Goal: Transaction & Acquisition: Subscribe to service/newsletter

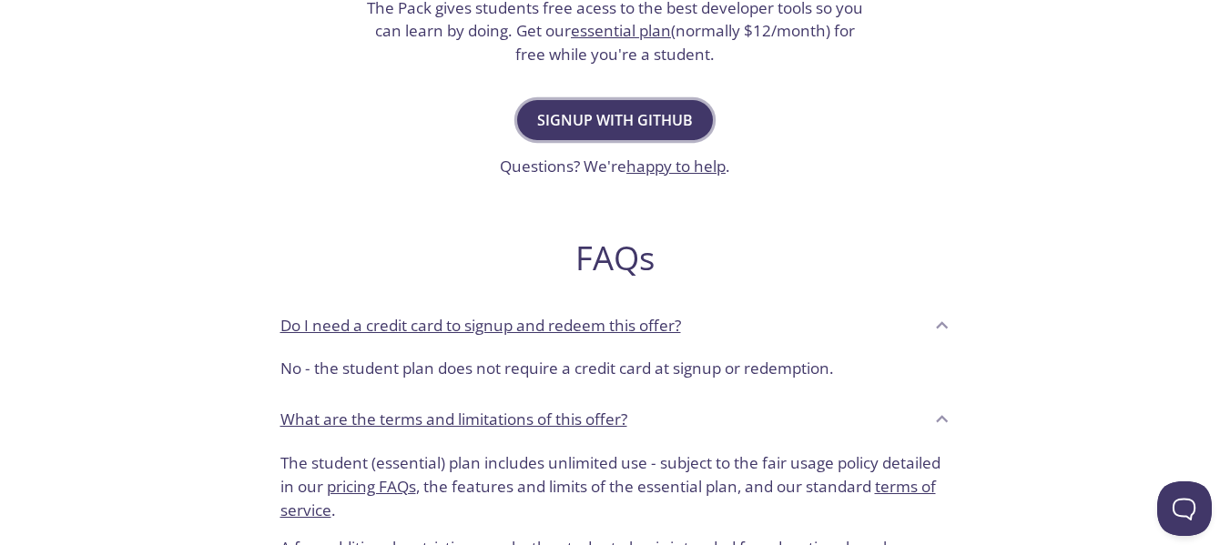
click at [595, 137] on button "Signup with GitHub" at bounding box center [615, 120] width 196 height 40
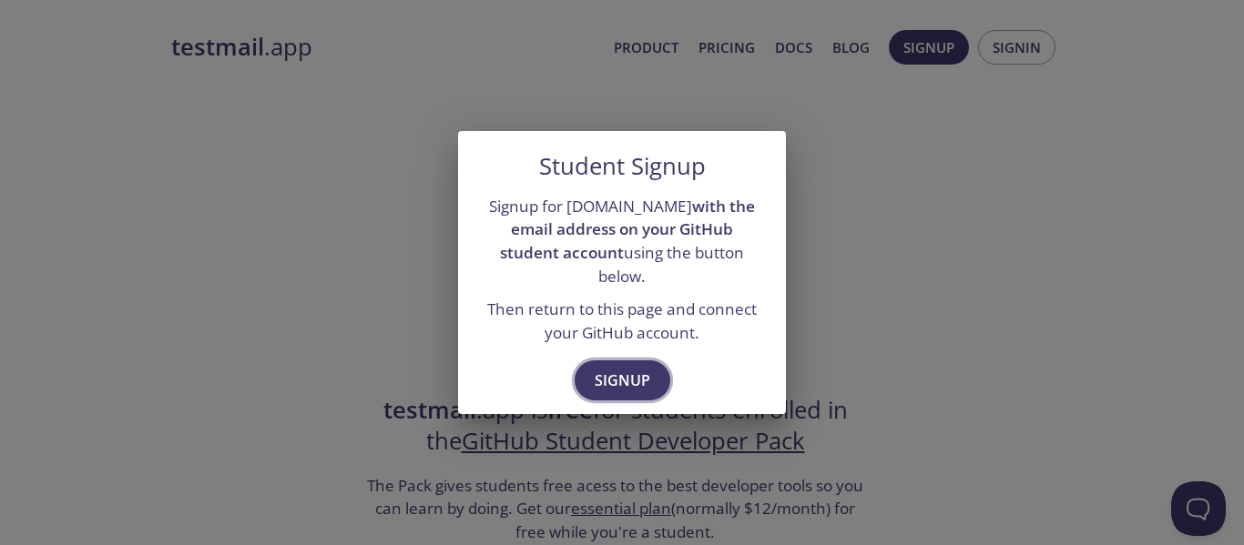
click at [634, 371] on span "Signup" at bounding box center [623, 380] width 56 height 25
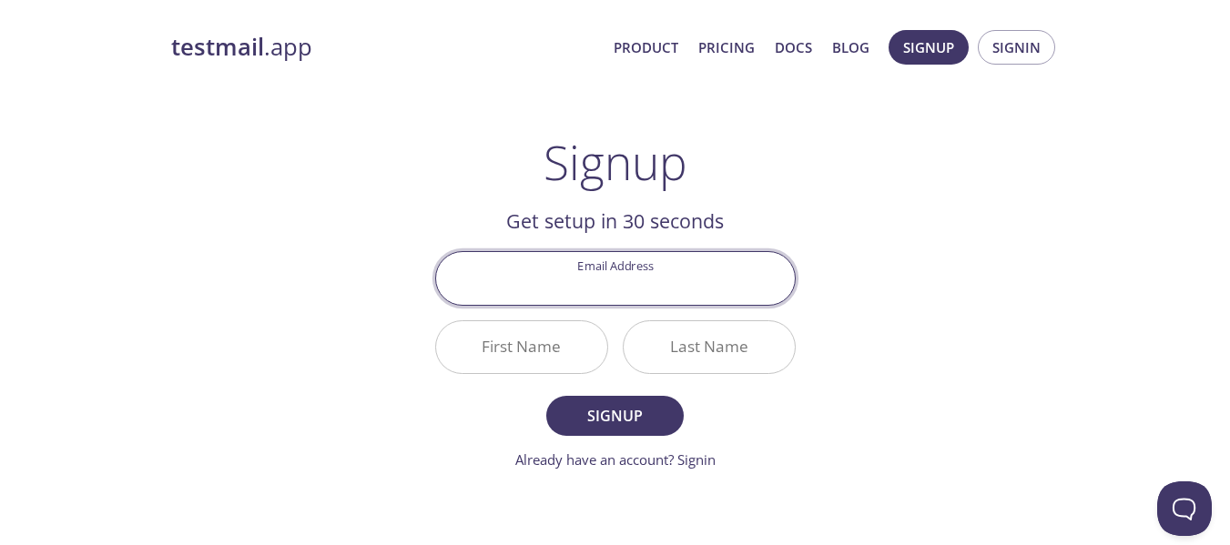
click at [676, 290] on input "Email Address" at bounding box center [615, 278] width 359 height 52
type input "[EMAIL_ADDRESS][DOMAIN_NAME]"
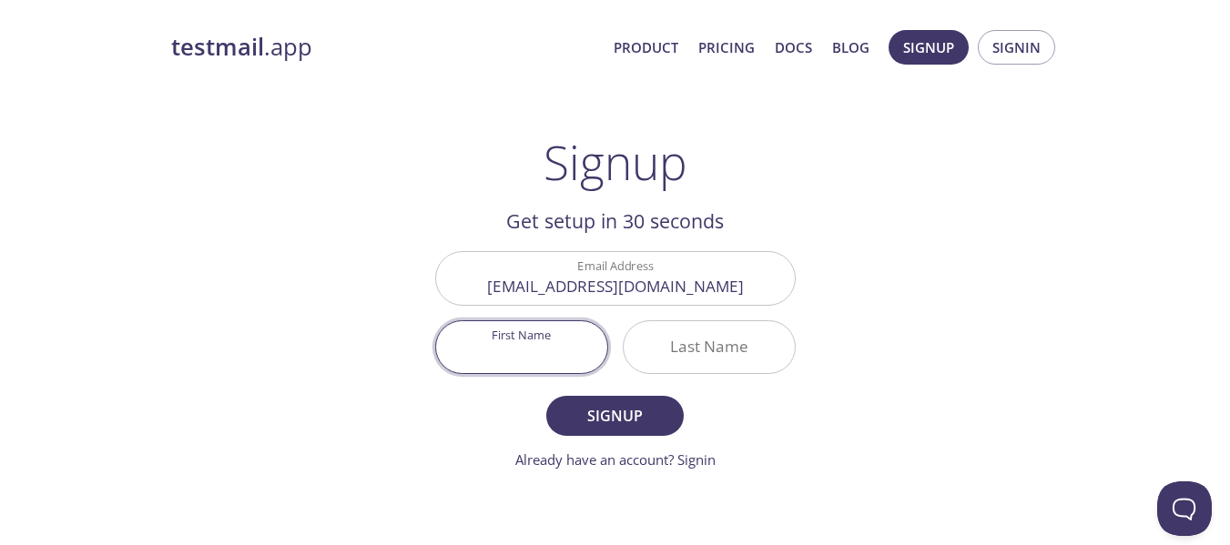
click at [571, 337] on input "First Name" at bounding box center [521, 347] width 171 height 52
type input "Prince"
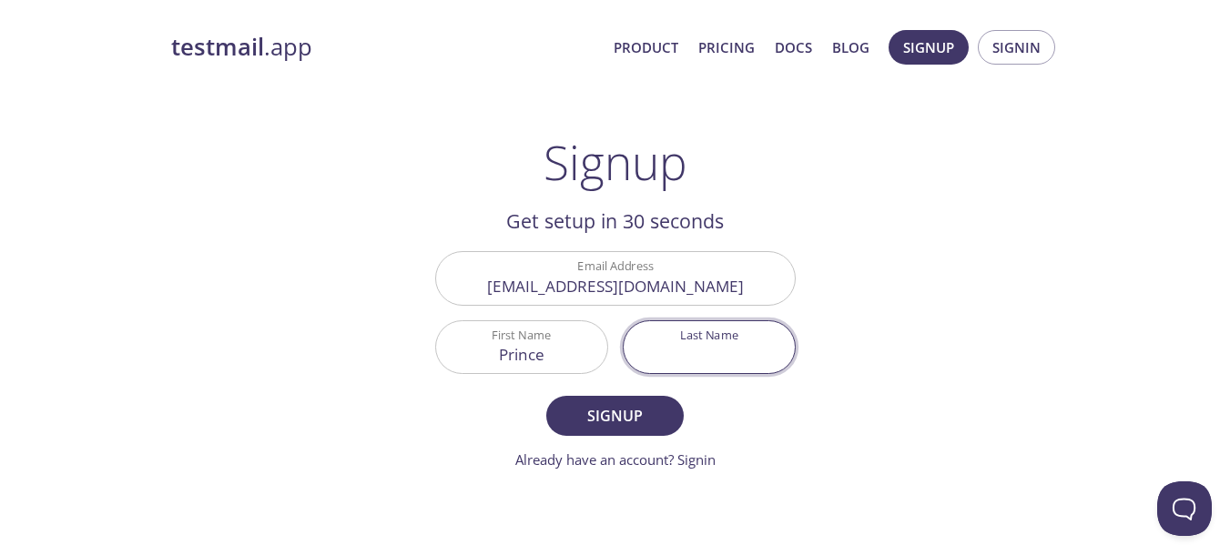
click at [685, 344] on input "Last Name" at bounding box center [709, 347] width 171 height 52
type input "Biile"
click at [636, 424] on span "Signup" at bounding box center [614, 415] width 97 height 25
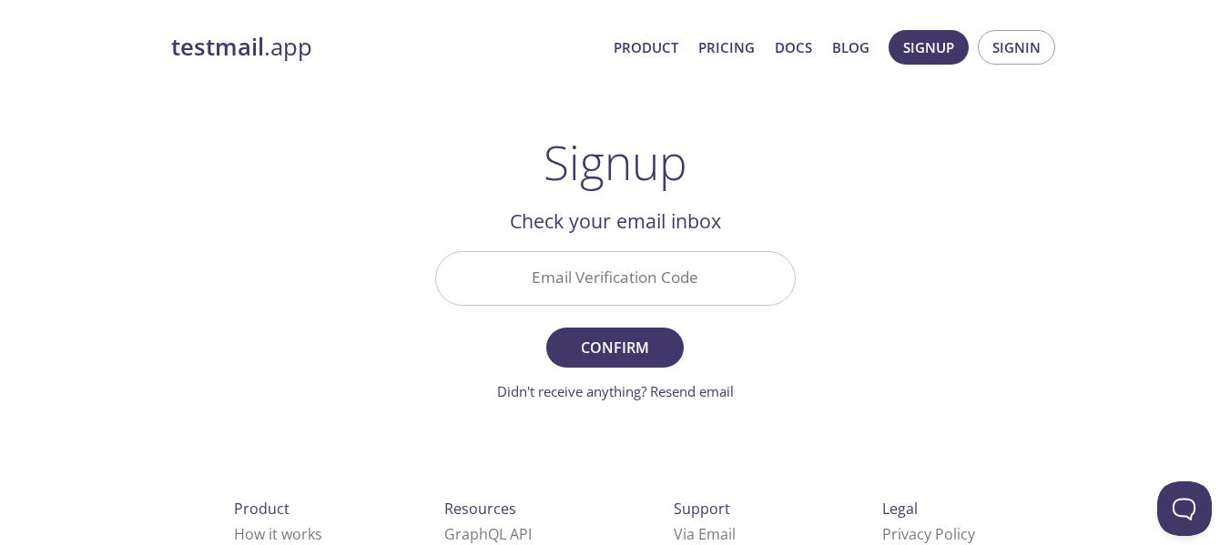
click at [717, 286] on input "Email Verification Code" at bounding box center [615, 278] width 359 height 52
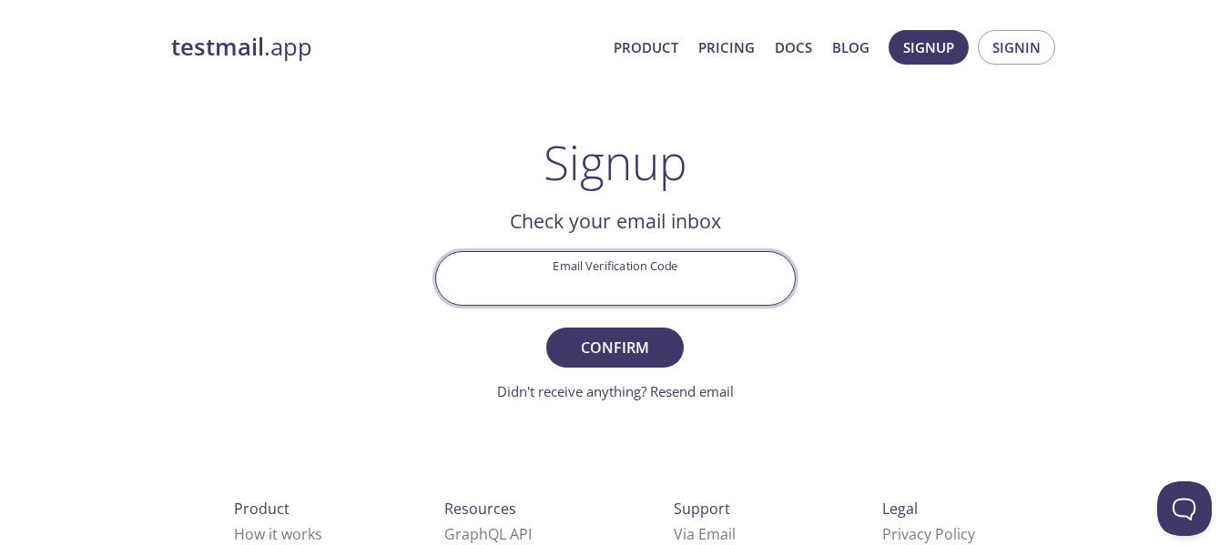
paste input "KLY4H8X"
type input "KLY4H8X"
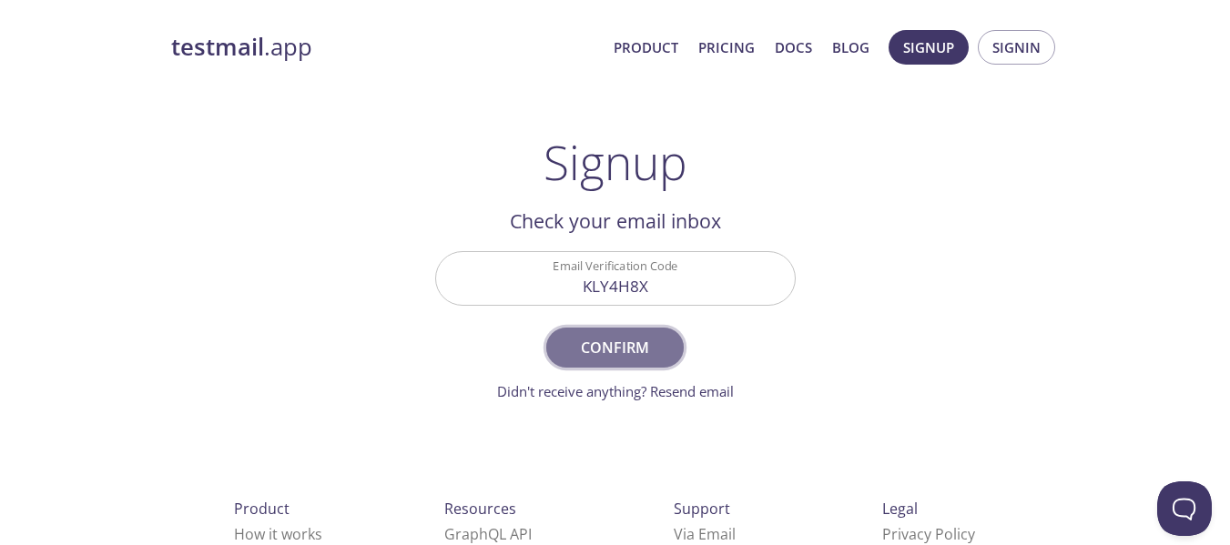
click at [627, 348] on span "Confirm" at bounding box center [614, 347] width 97 height 25
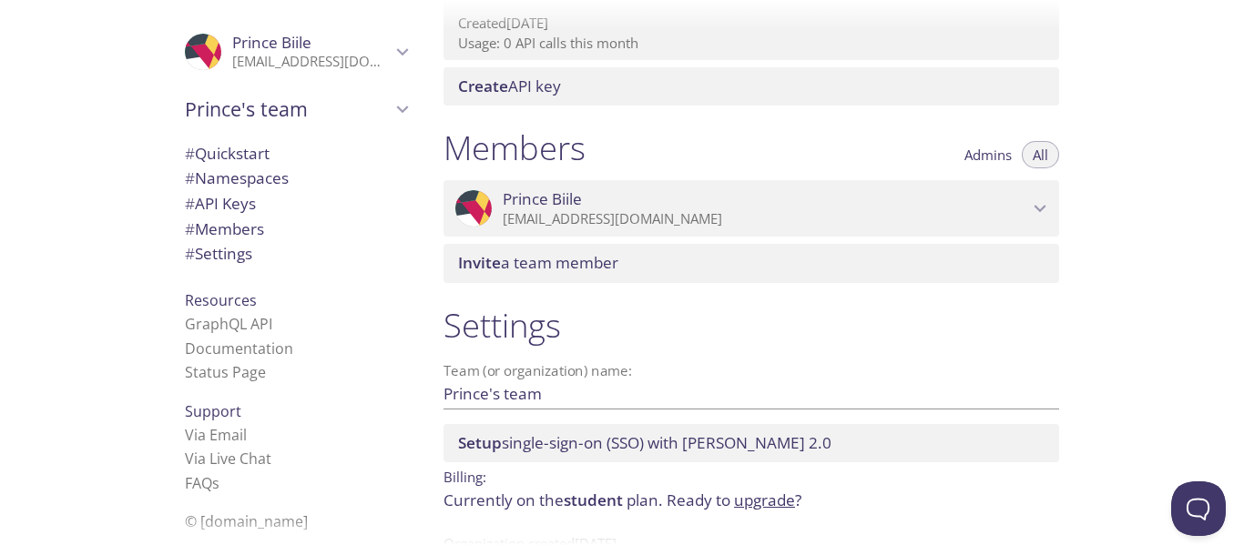
scroll to position [749, 0]
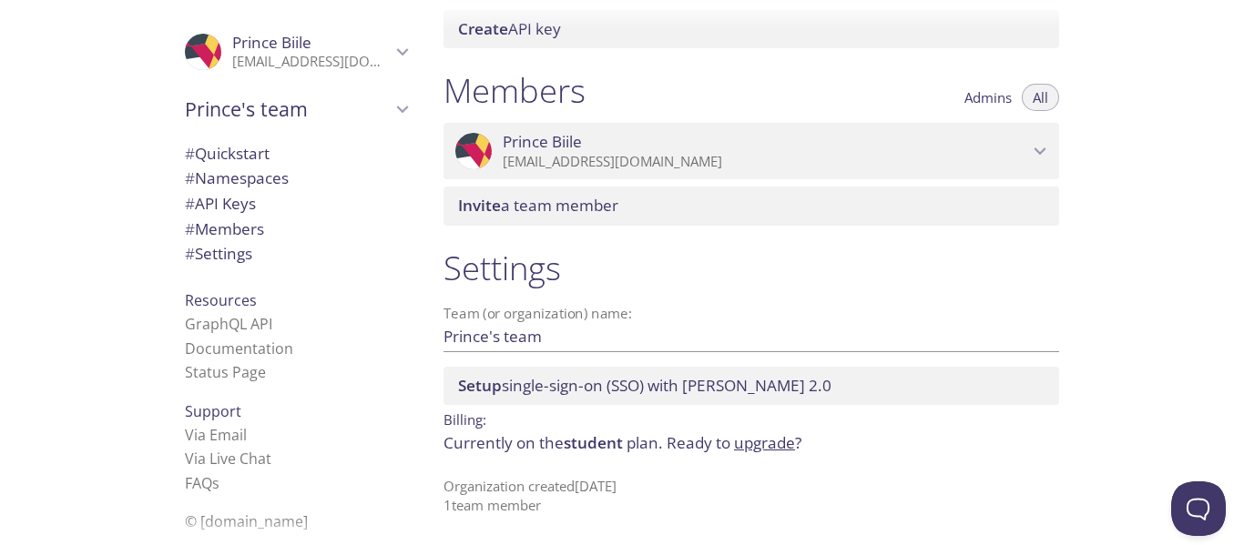
click at [1100, 246] on div "Quickstart Send a test email to pbskx.test@inbox.testmail.app and then click he…" at bounding box center [836, 272] width 815 height 545
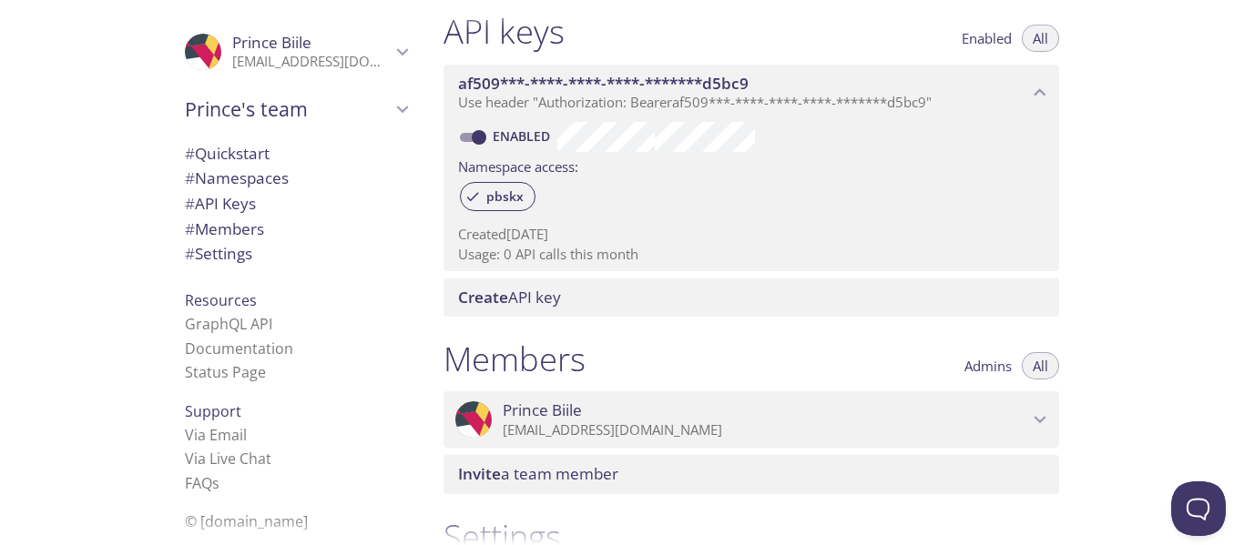
scroll to position [483, 0]
click at [981, 36] on span "Enabled" at bounding box center [986, 36] width 50 height 0
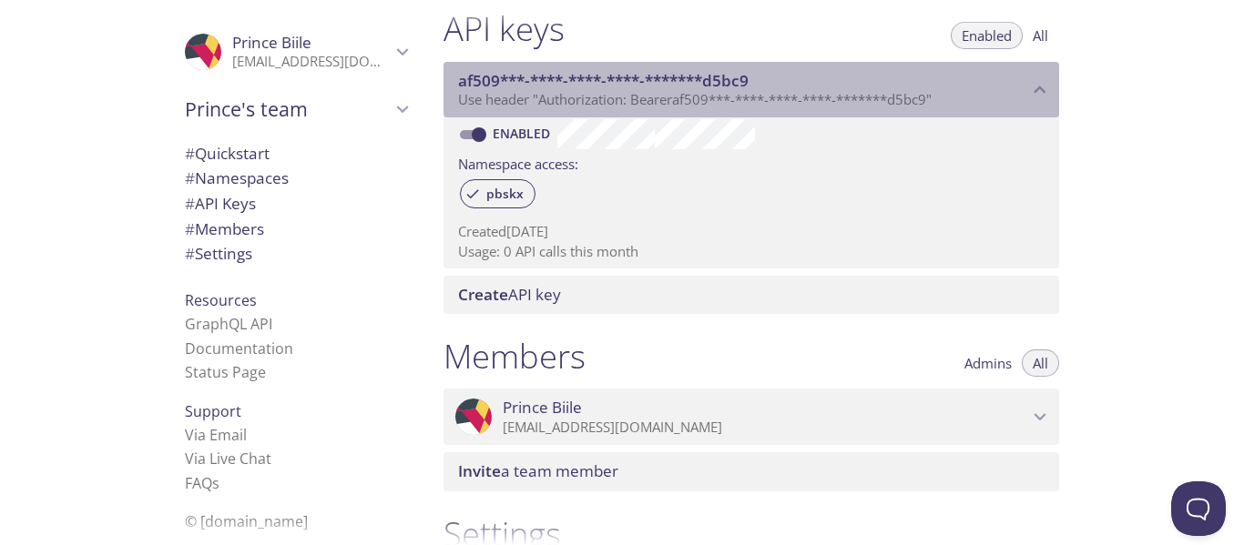
click at [1043, 80] on icon "af509***-****-****-****-*******d5bc9 API key" at bounding box center [1040, 90] width 24 height 24
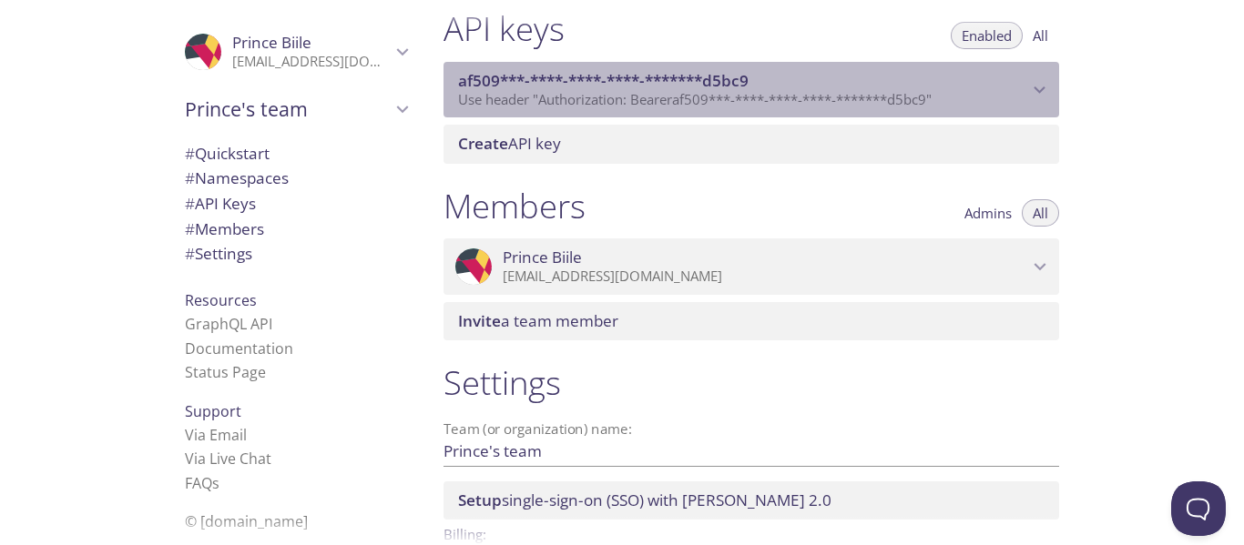
click at [1043, 80] on icon "af509***-****-****-****-*******d5bc9 API key" at bounding box center [1040, 90] width 24 height 24
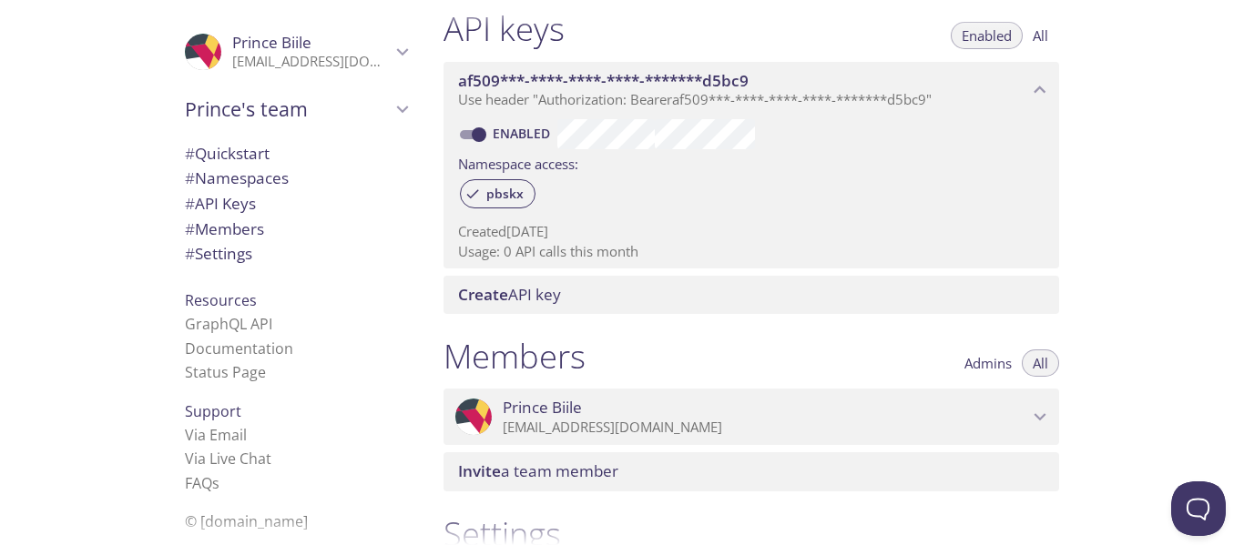
click at [931, 90] on span "Use header "Authorization: Bearer af509***-****-****-****-*******d5bc9 "" at bounding box center [694, 99] width 473 height 18
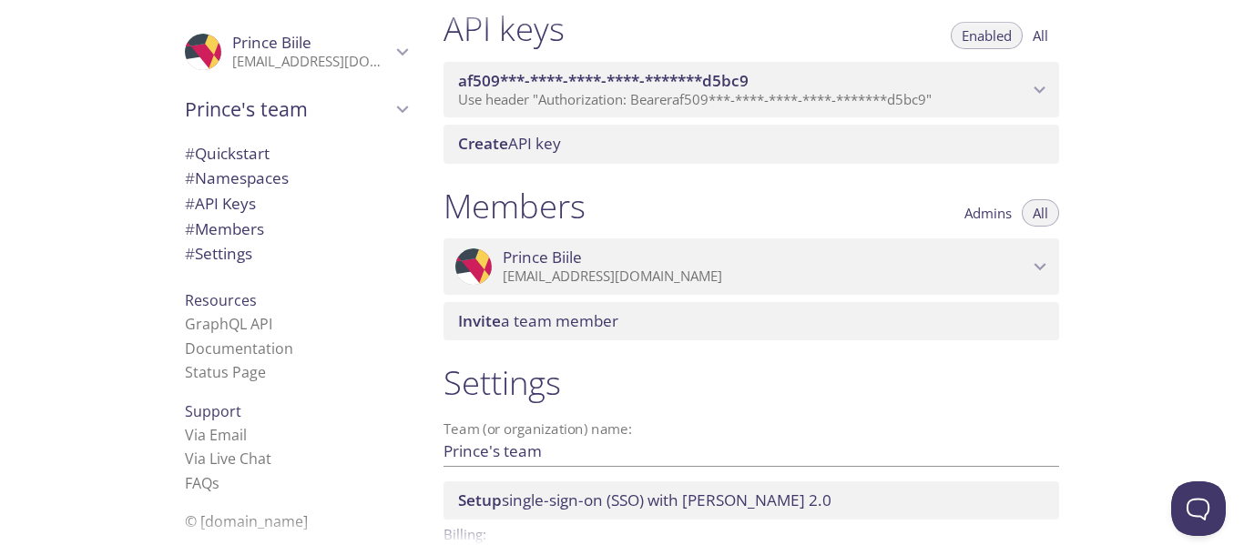
click at [931, 90] on span "Use header "Authorization: Bearer af509***-****-****-****-*******d5bc9 "" at bounding box center [694, 99] width 473 height 18
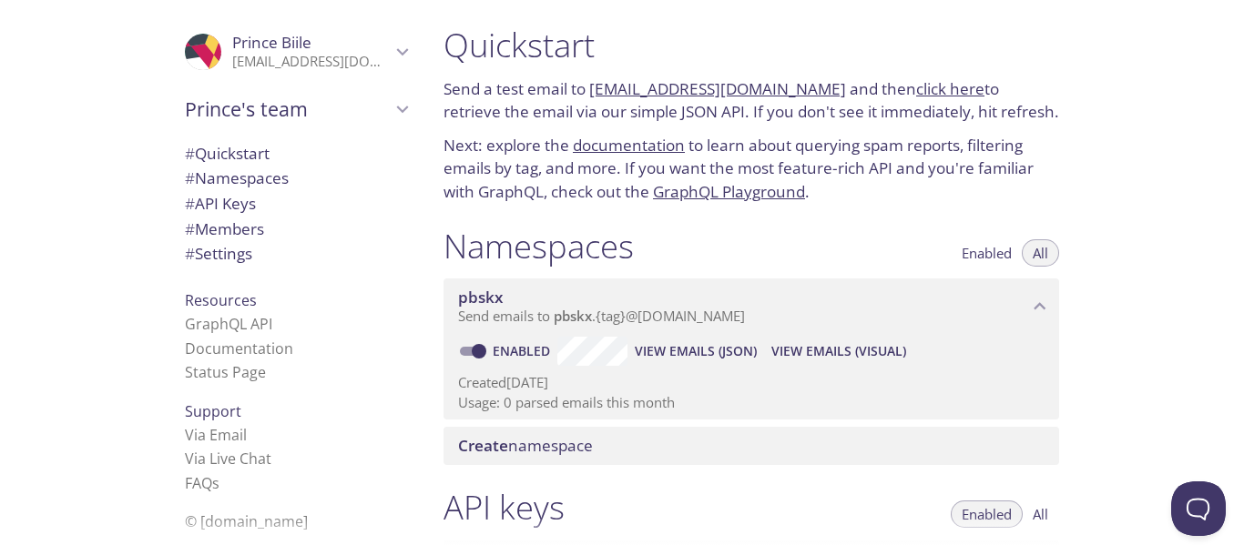
scroll to position [0, 0]
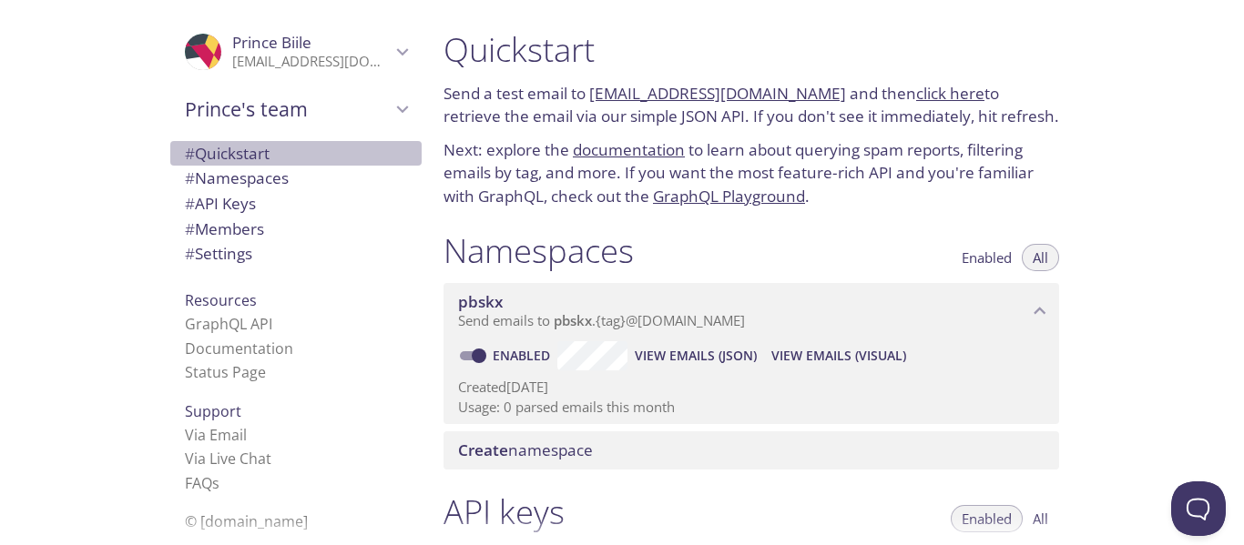
click at [232, 161] on span "# Quickstart" at bounding box center [227, 153] width 85 height 21
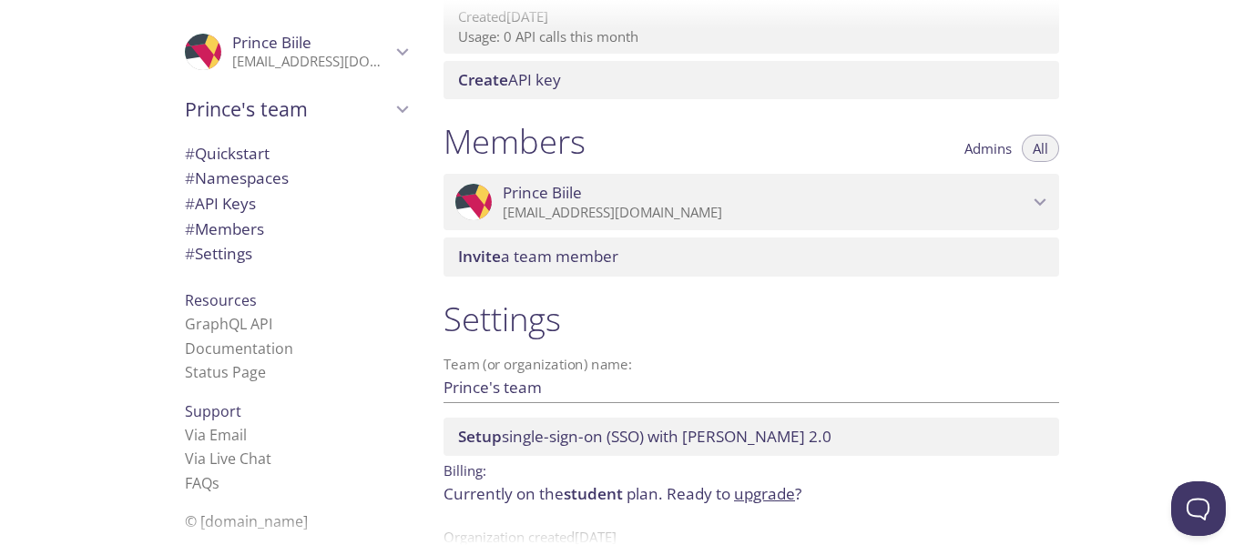
scroll to position [749, 0]
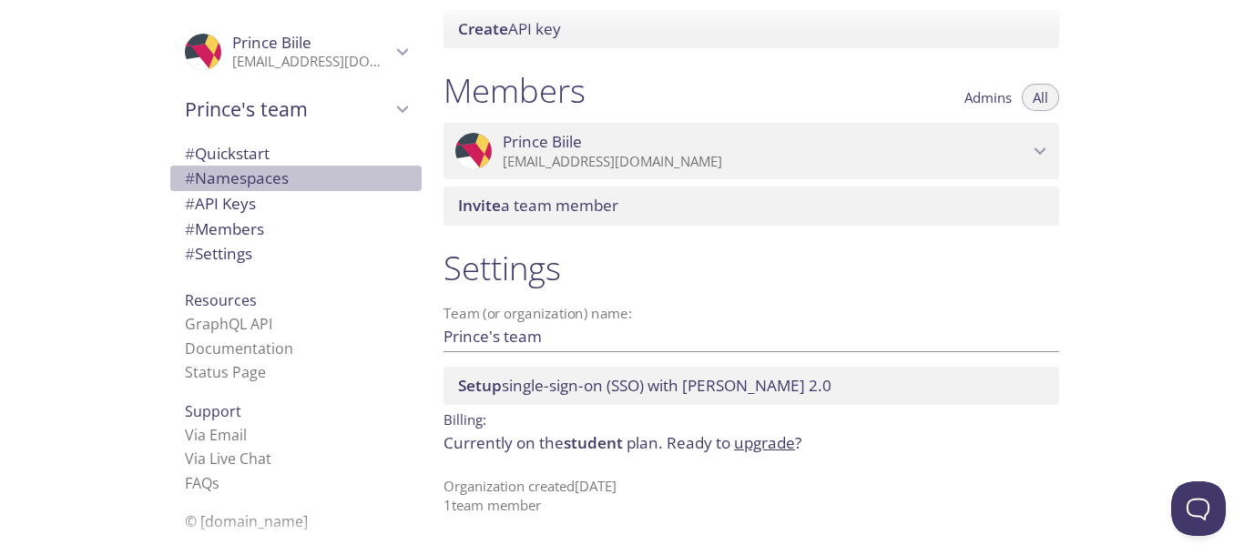
click at [219, 169] on span "# Namespaces" at bounding box center [237, 178] width 104 height 21
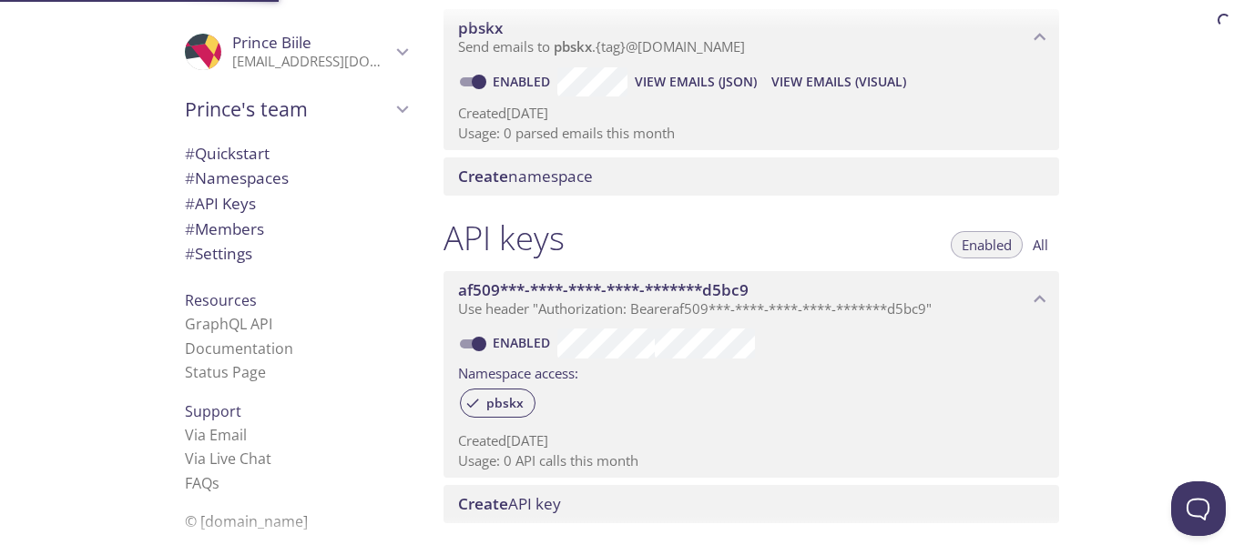
scroll to position [230, 0]
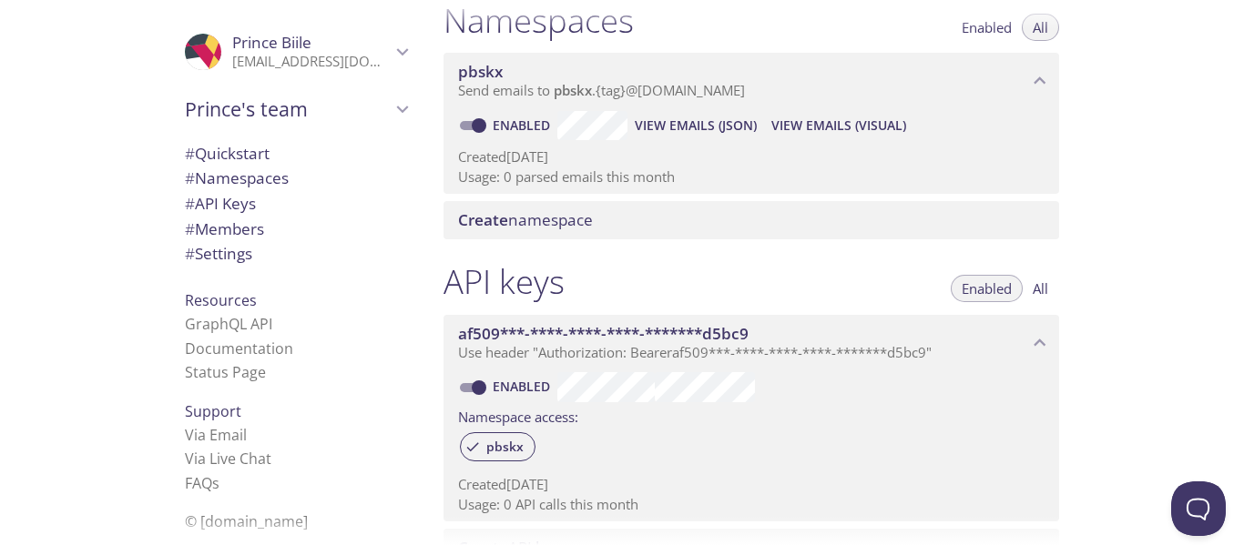
click at [222, 199] on span "# API Keys" at bounding box center [220, 203] width 71 height 21
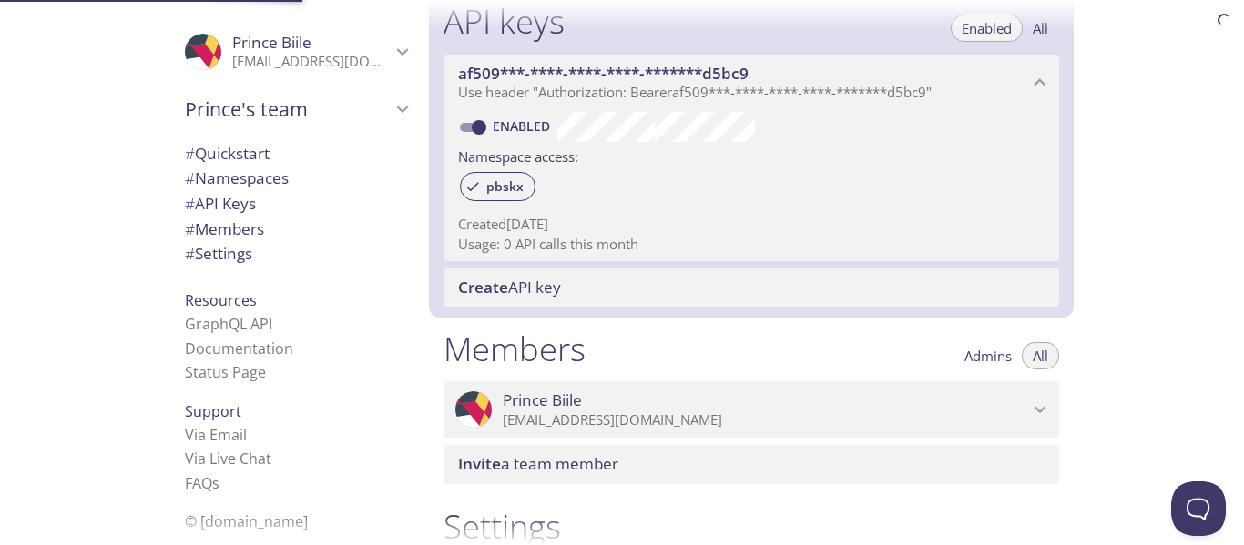
scroll to position [492, 0]
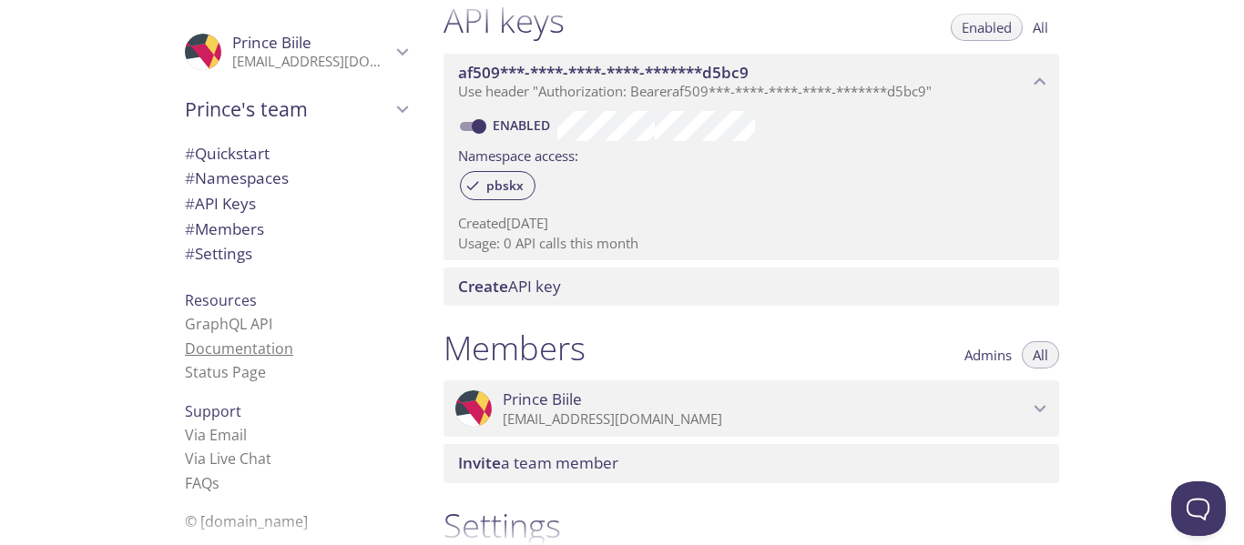
click at [226, 354] on link "Documentation" at bounding box center [239, 349] width 108 height 20
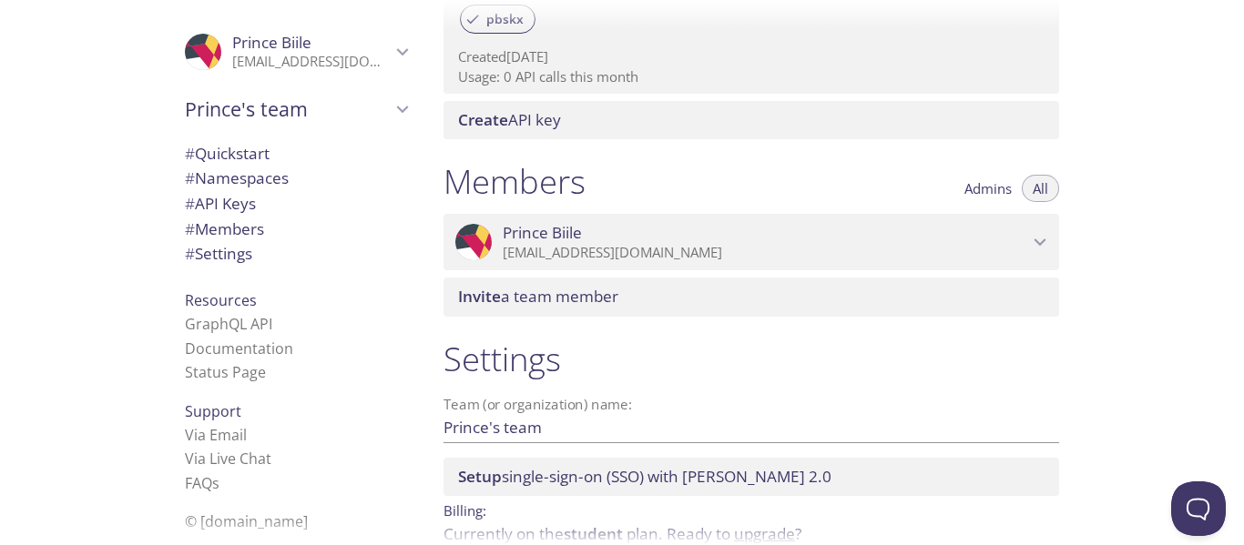
scroll to position [659, 0]
click at [401, 109] on div "Prince's team" at bounding box center [295, 109] width 251 height 47
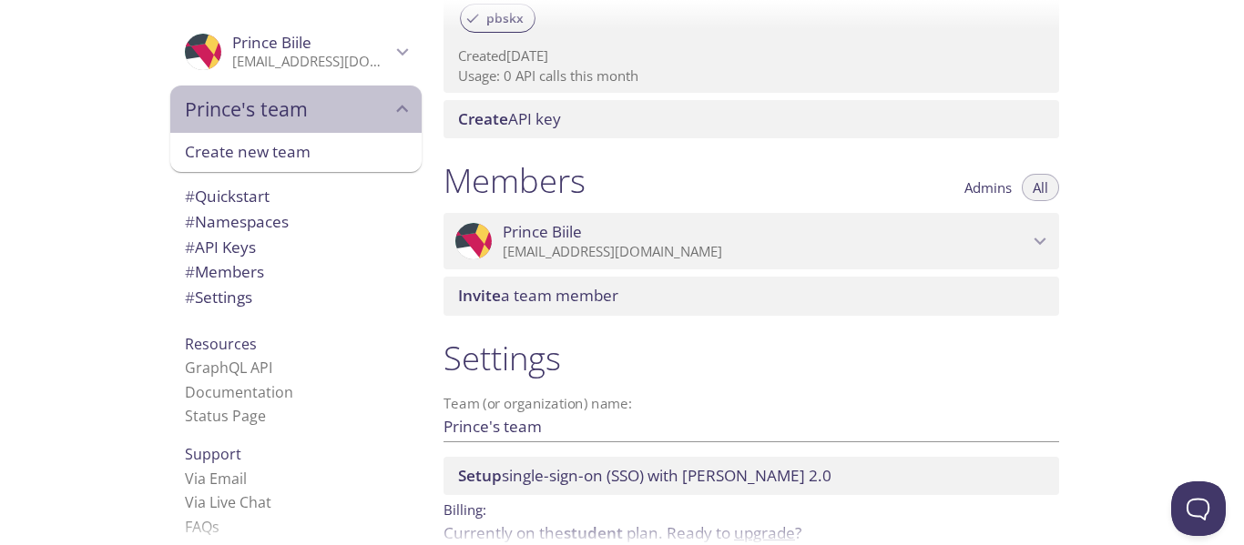
click at [401, 109] on div "Prince's team" at bounding box center [295, 109] width 251 height 47
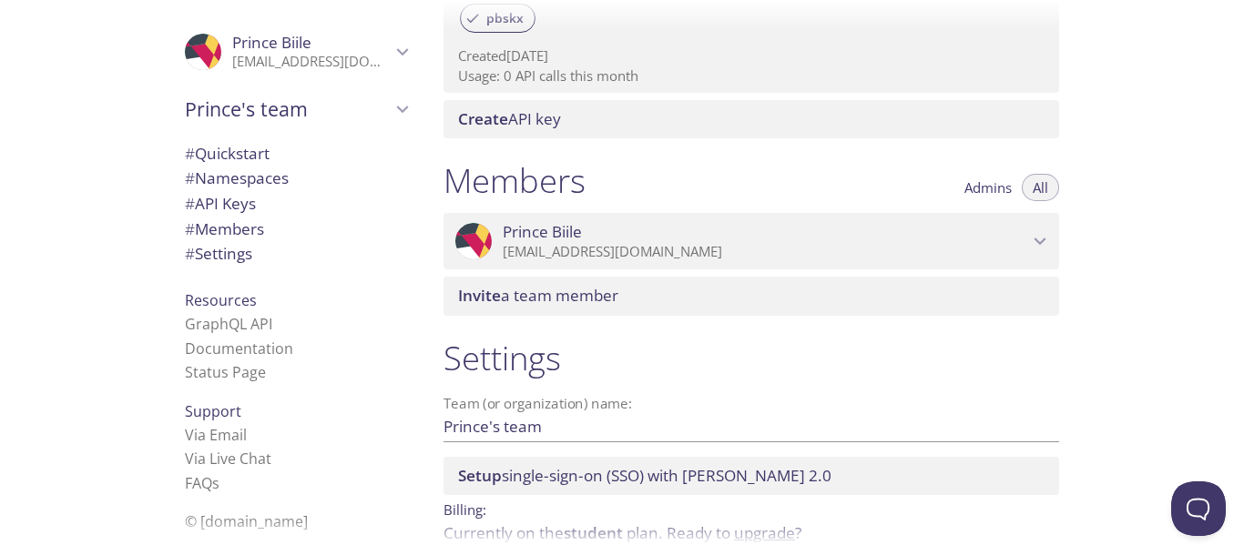
click at [383, 310] on div "Resources GraphQL API Documentation Status Page" at bounding box center [295, 336] width 251 height 111
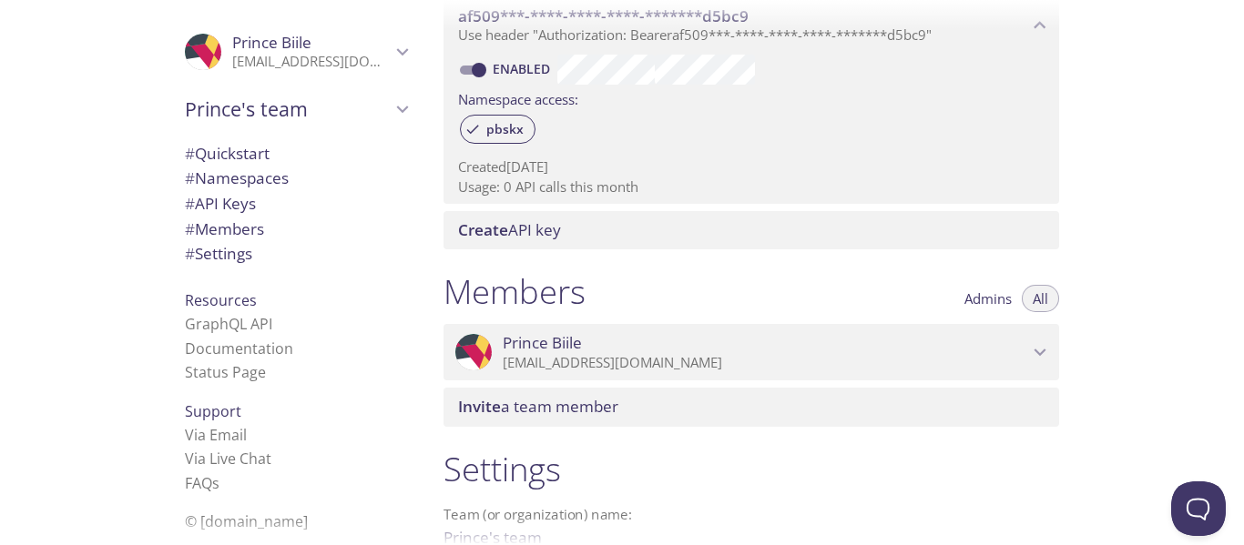
scroll to position [558, 0]
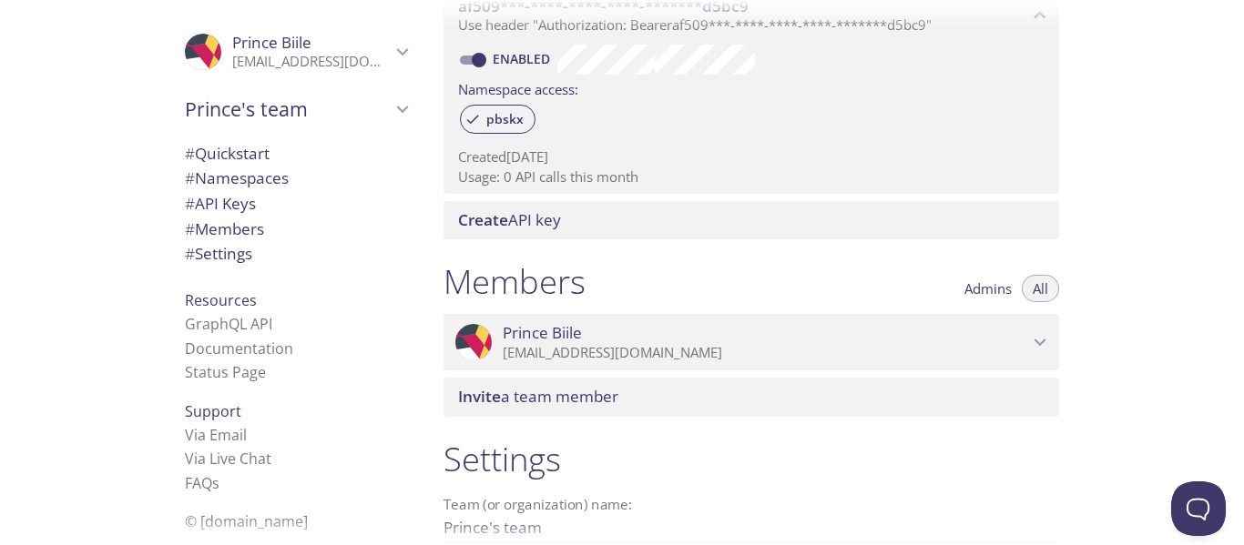
click at [831, 278] on div "Members Admins All" at bounding box center [750, 284] width 615 height 46
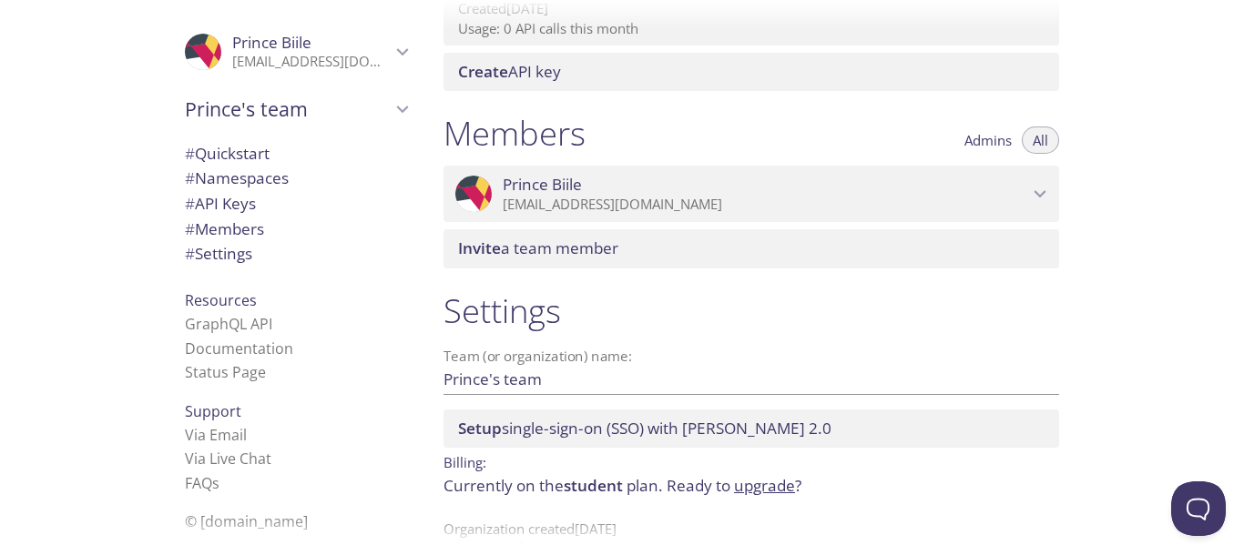
scroll to position [716, 0]
